Goal: Navigation & Orientation: Find specific page/section

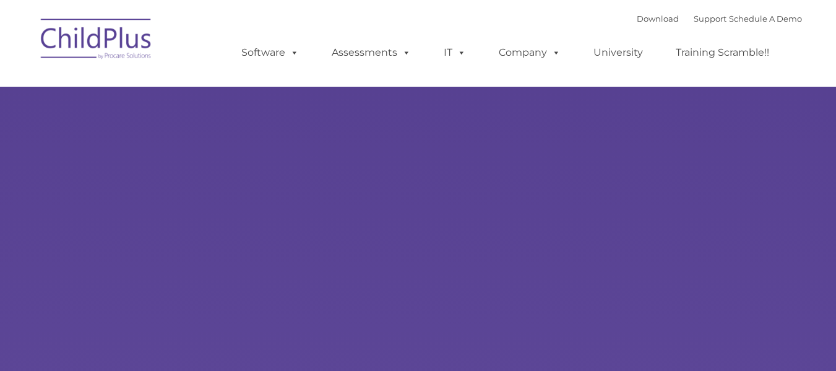
type input ""
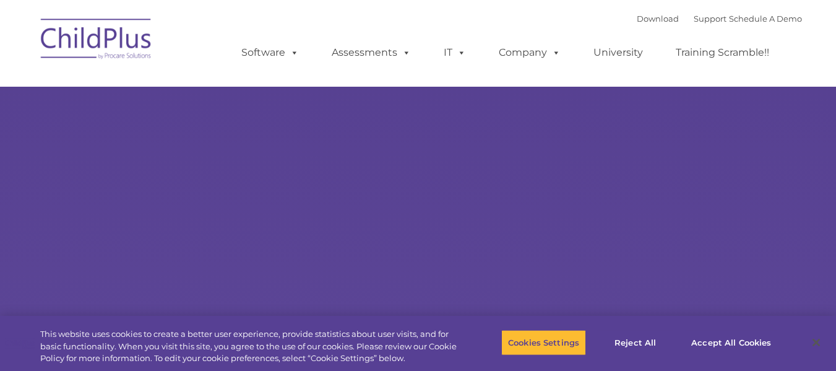
select select "MEDIUM"
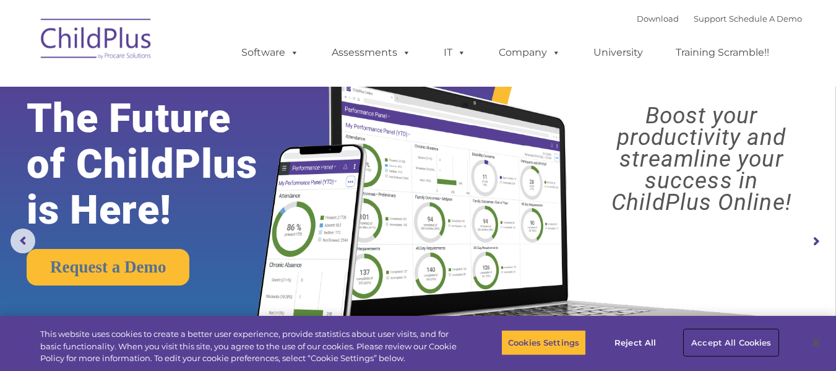
click at [732, 343] on button "Accept All Cookies" at bounding box center [730, 342] width 93 height 26
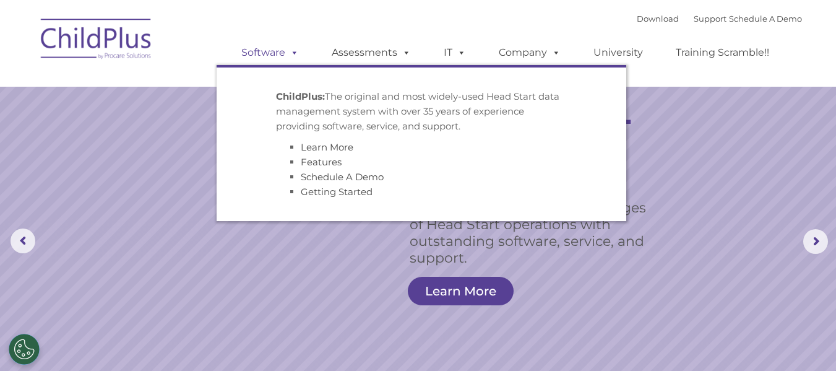
click at [257, 53] on link "Software" at bounding box center [270, 52] width 82 height 25
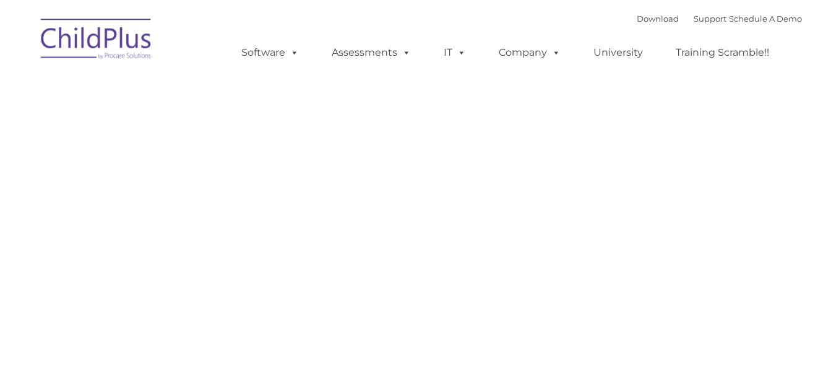
type input ""
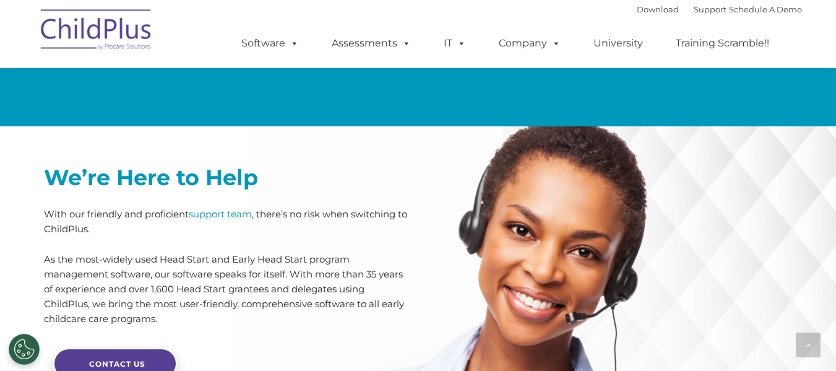
scroll to position [2685, 0]
